Goal: Task Accomplishment & Management: Complete application form

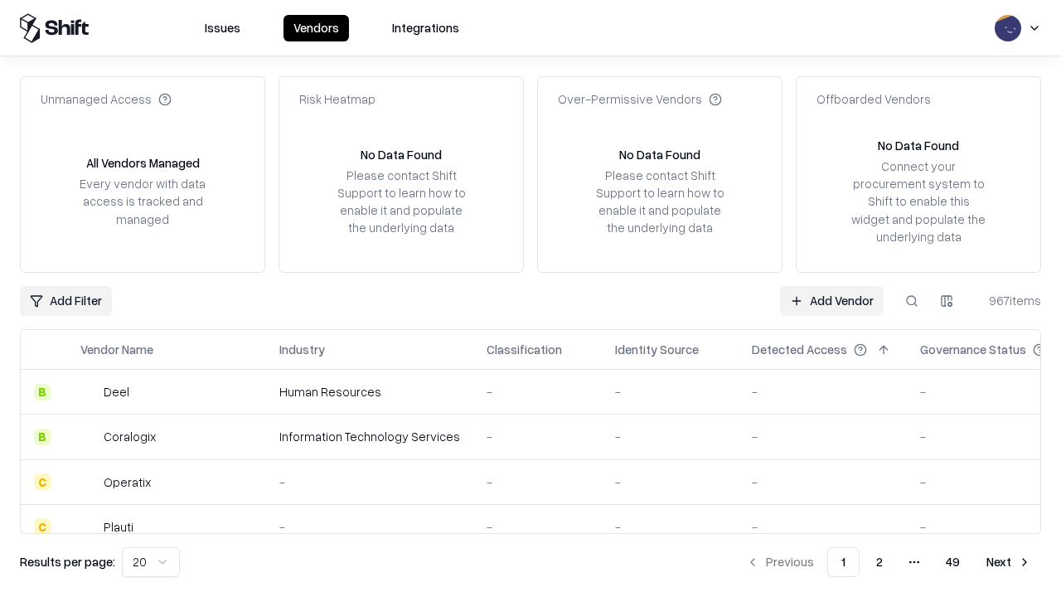
click at [832, 300] on link "Add Vendor" at bounding box center [832, 301] width 104 height 30
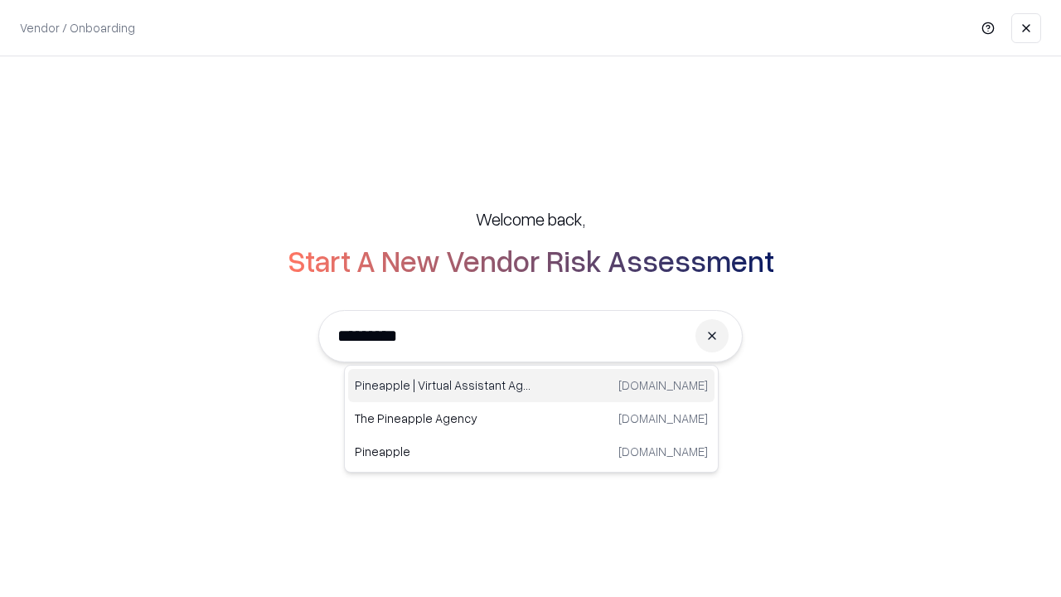
click at [532, 386] on div "Pineapple | Virtual Assistant Agency [DOMAIN_NAME]" at bounding box center [531, 385] width 367 height 33
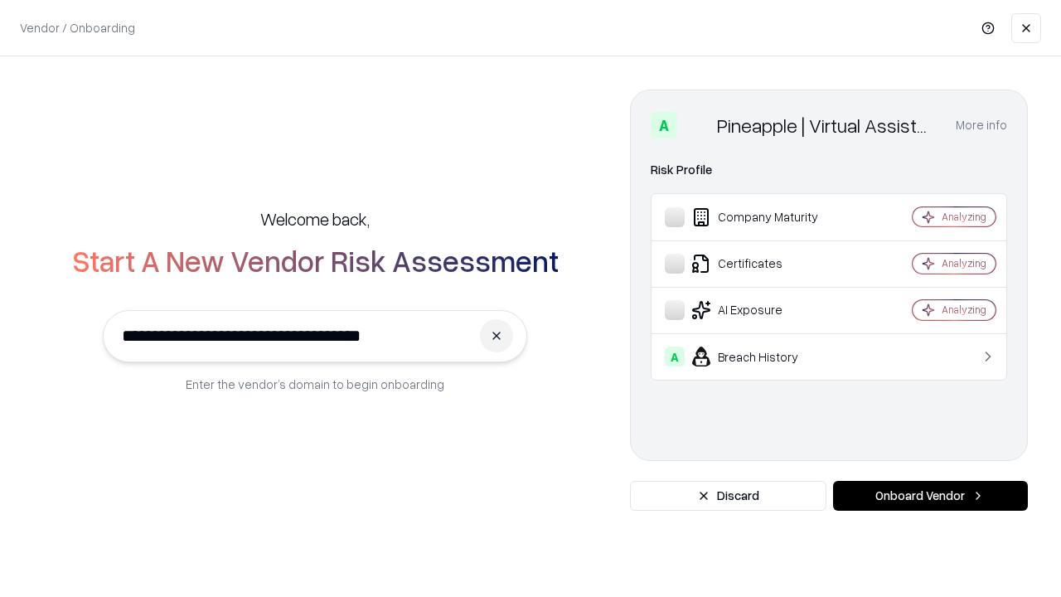
type input "**********"
click at [930, 496] on button "Onboard Vendor" at bounding box center [930, 496] width 195 height 30
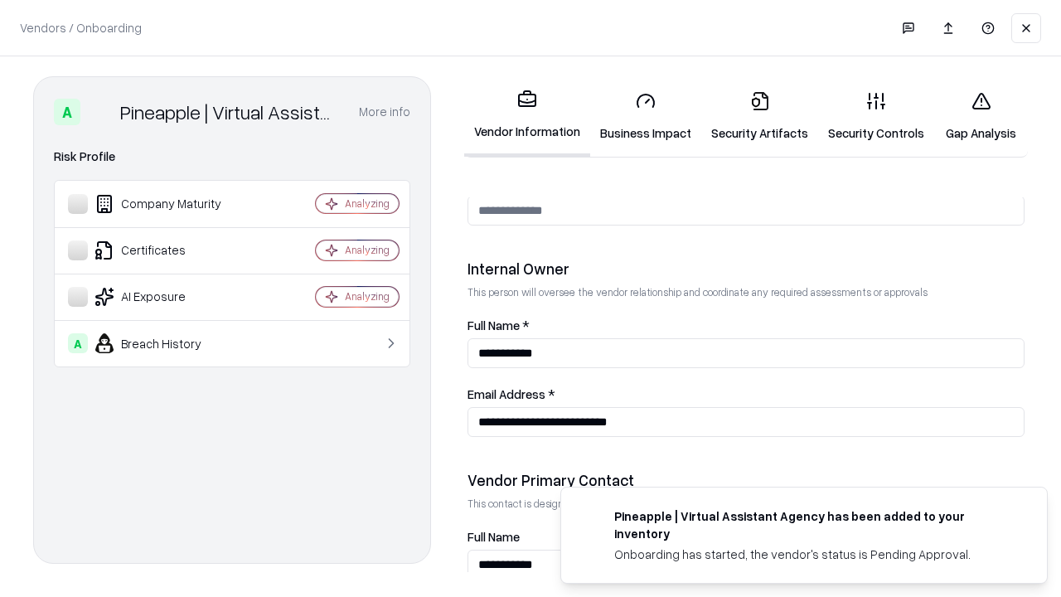
scroll to position [859, 0]
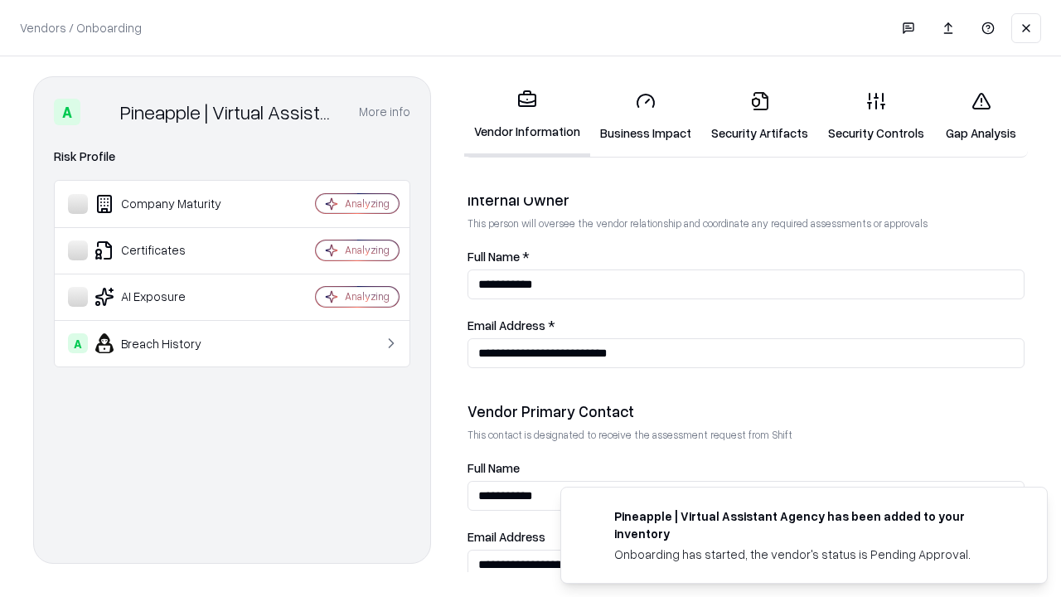
click at [646, 116] on link "Business Impact" at bounding box center [645, 116] width 111 height 77
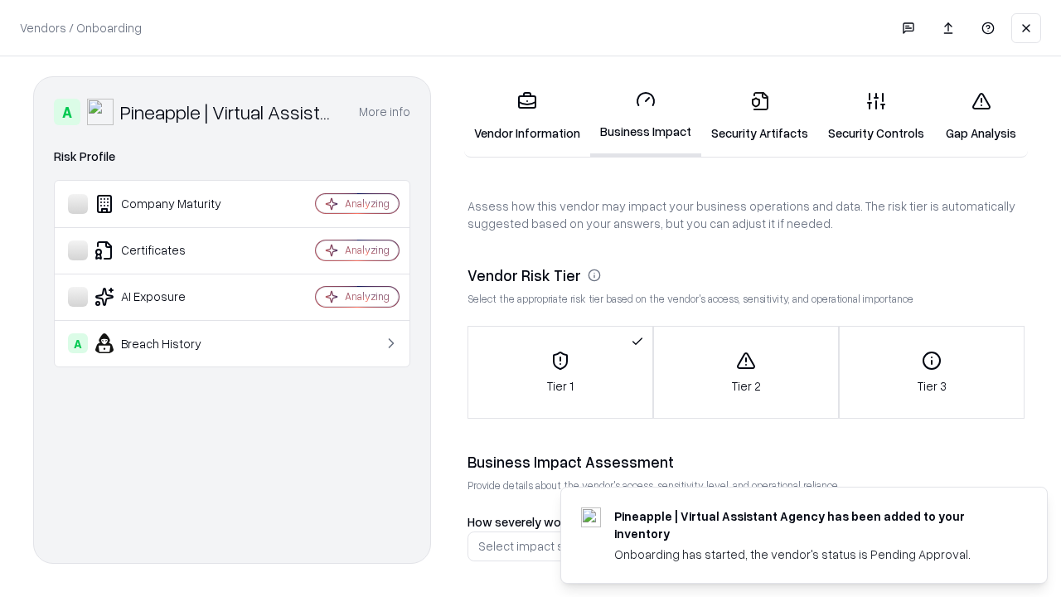
click at [981, 116] on link "Gap Analysis" at bounding box center [982, 116] width 94 height 77
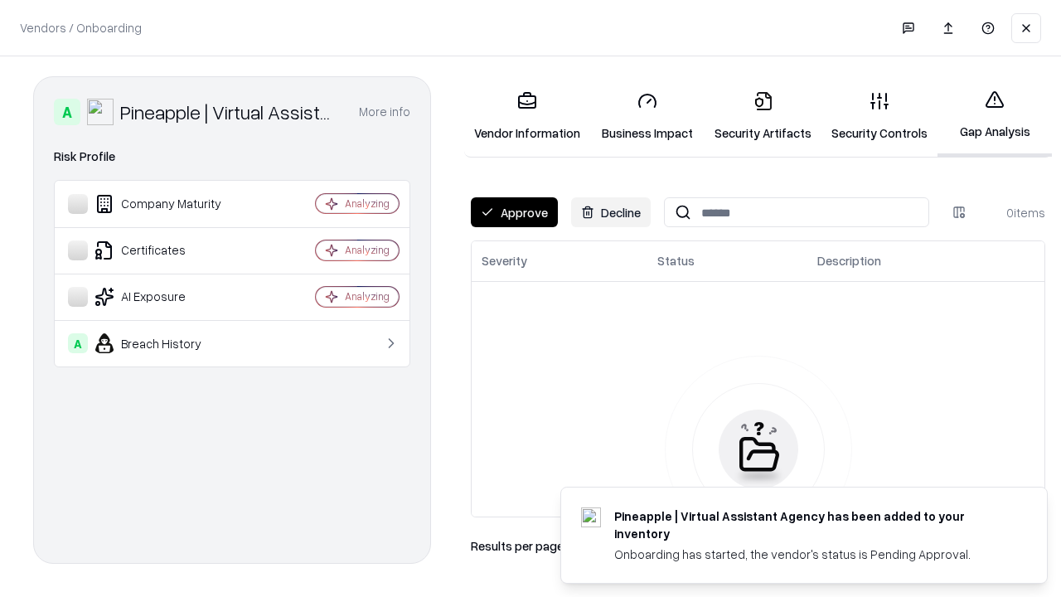
click at [514, 212] on button "Approve" at bounding box center [514, 212] width 87 height 30
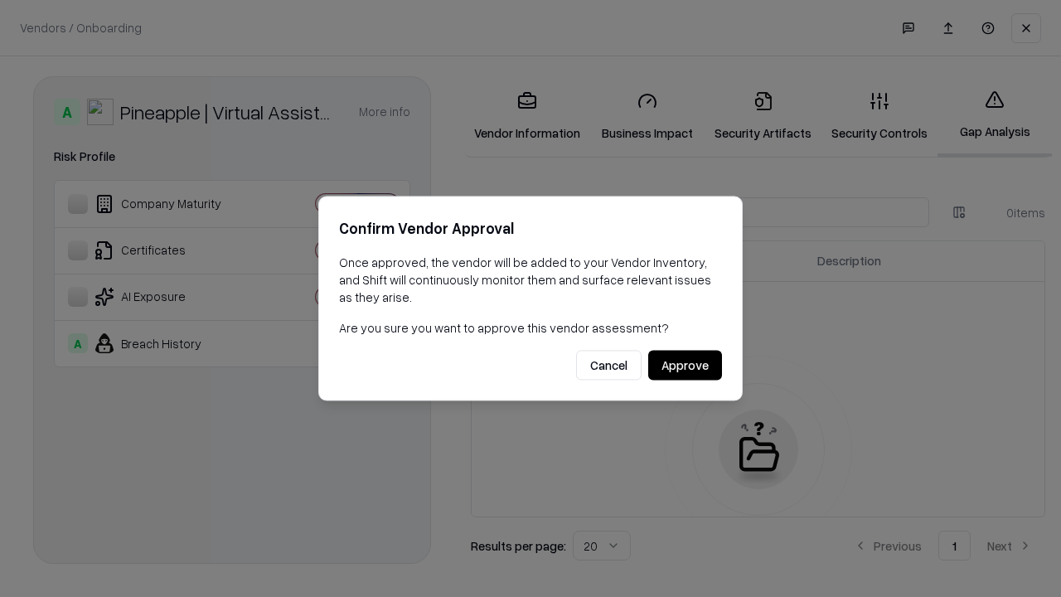
click at [685, 365] on button "Approve" at bounding box center [685, 366] width 74 height 30
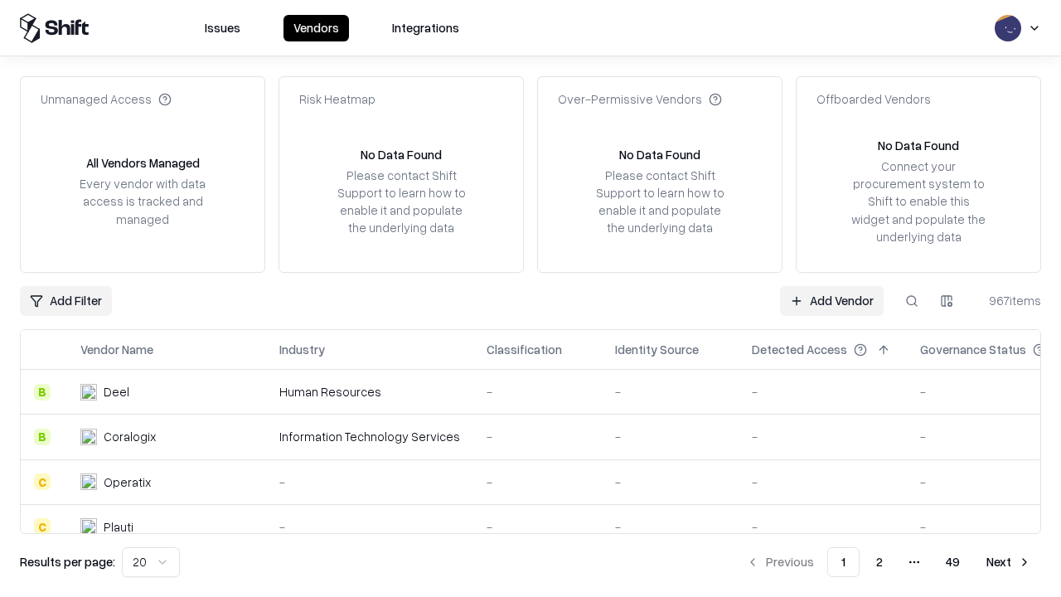
type input "**********"
click at [832, 300] on link "Add Vendor" at bounding box center [832, 301] width 104 height 30
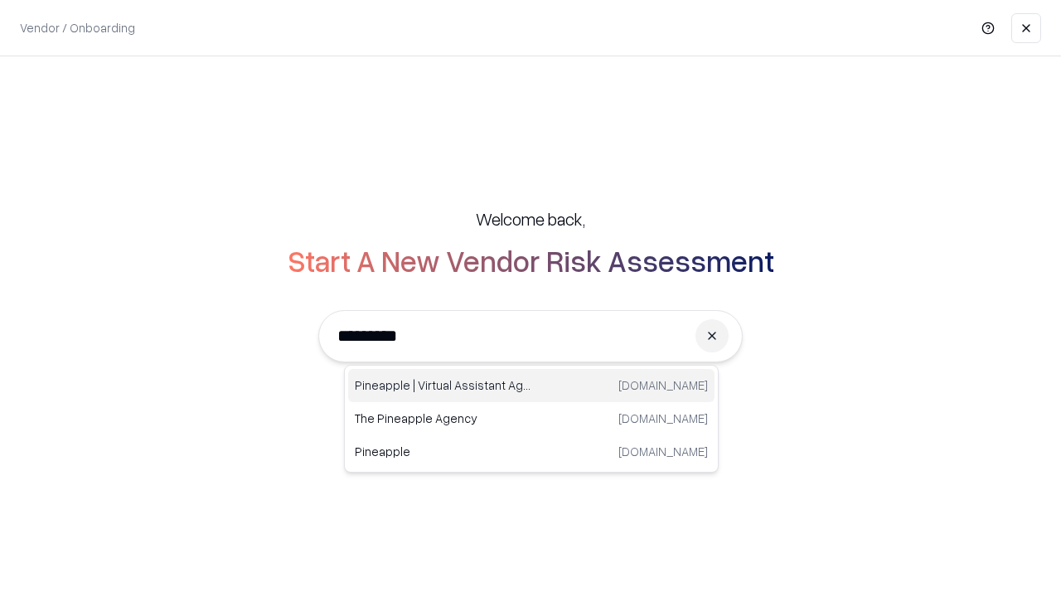
click at [532, 386] on div "Pineapple | Virtual Assistant Agency [DOMAIN_NAME]" at bounding box center [531, 385] width 367 height 33
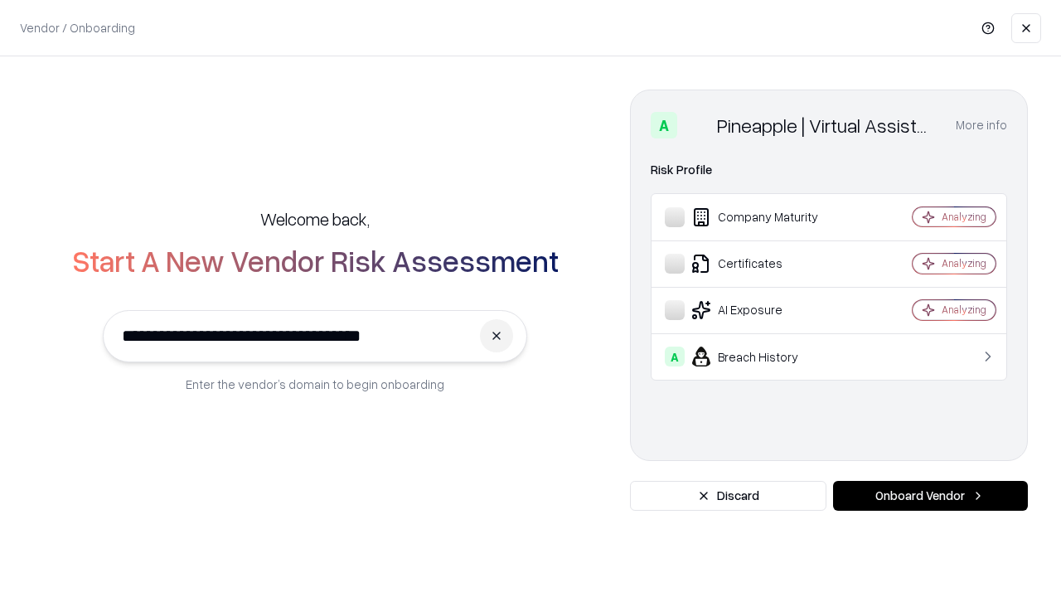
type input "**********"
click at [930, 496] on button "Onboard Vendor" at bounding box center [930, 496] width 195 height 30
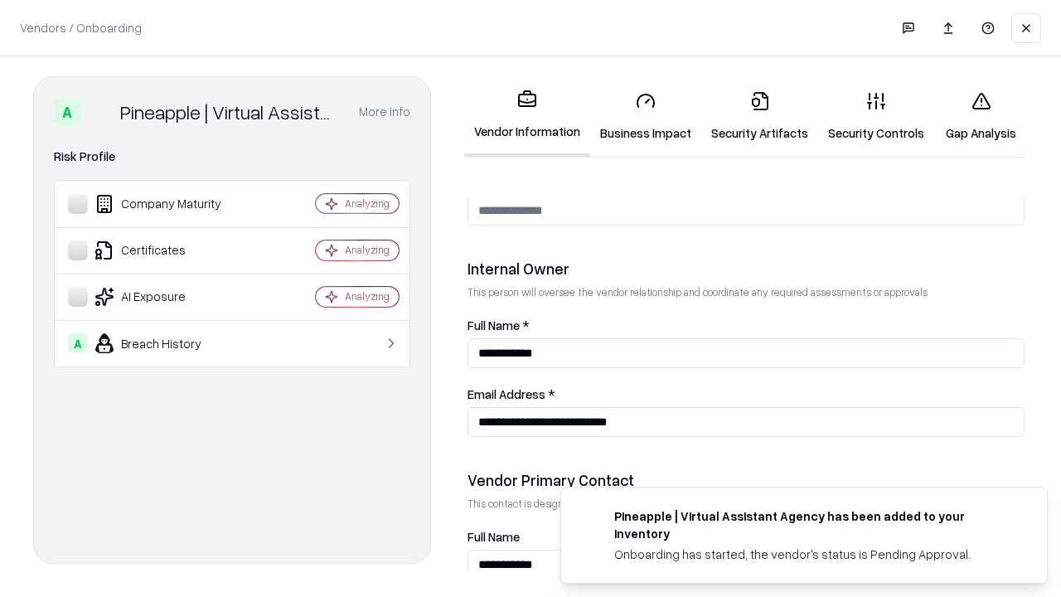
scroll to position [859, 0]
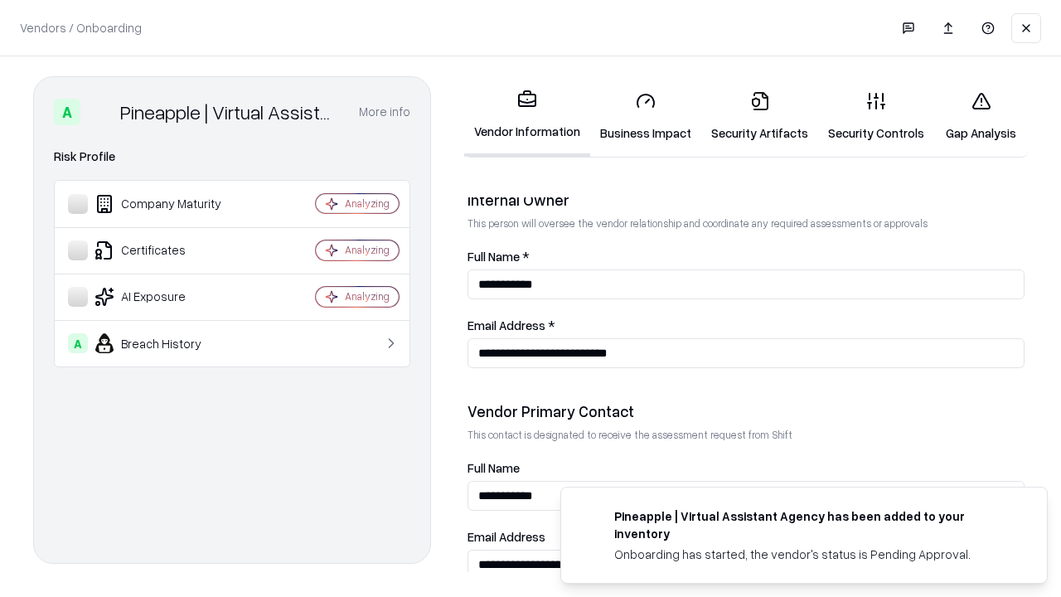
click at [981, 116] on link "Gap Analysis" at bounding box center [982, 116] width 94 height 77
